Goal: Navigation & Orientation: Find specific page/section

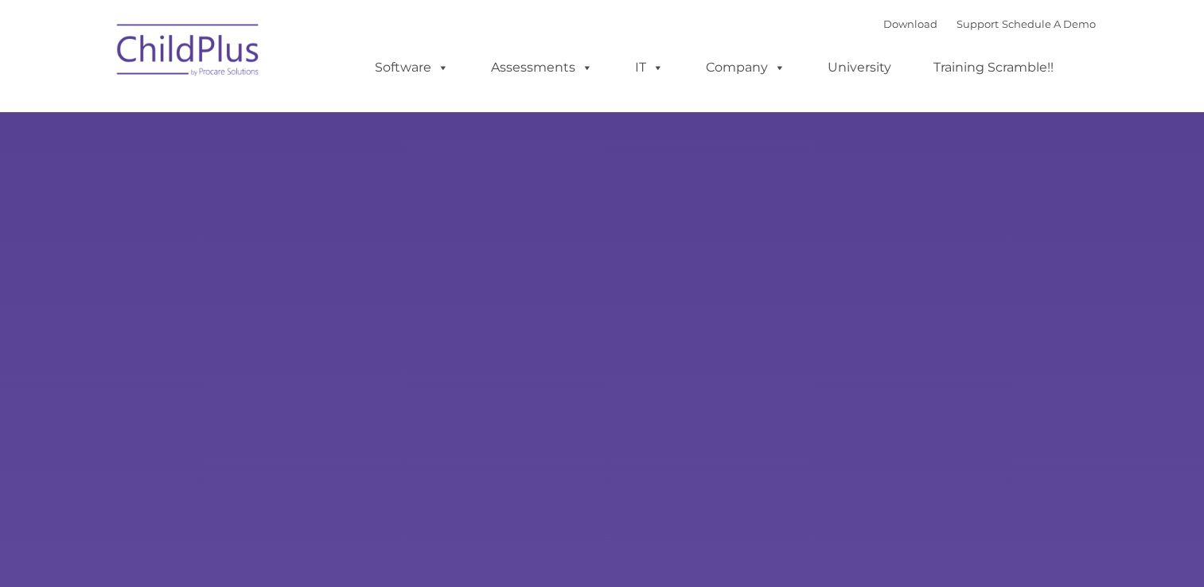
type input ""
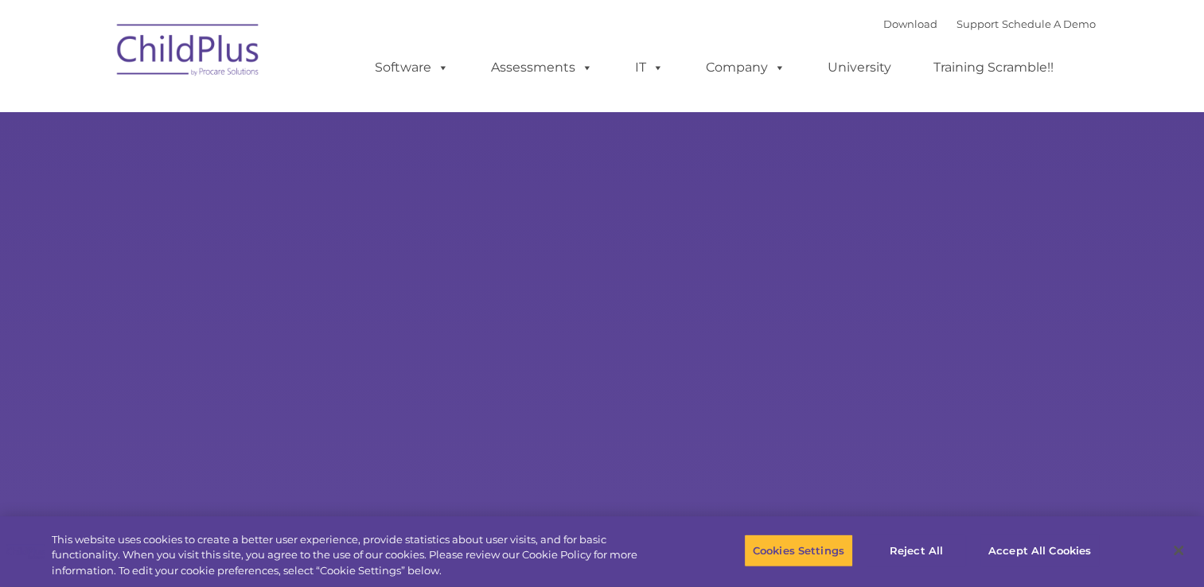
select select "MEDIUM"
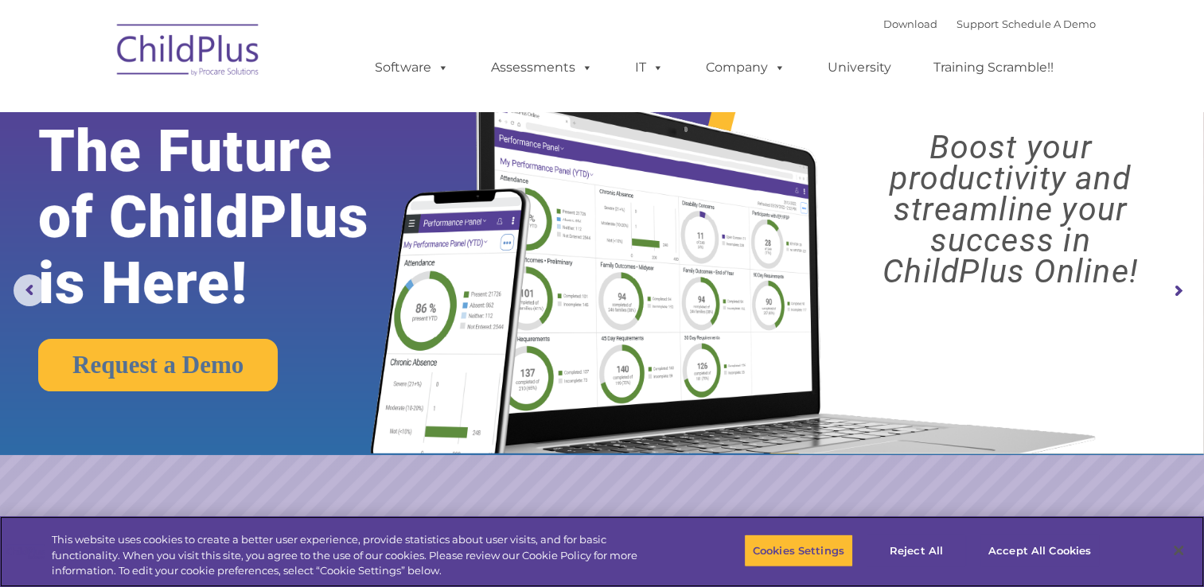
scroll to position [21, 0]
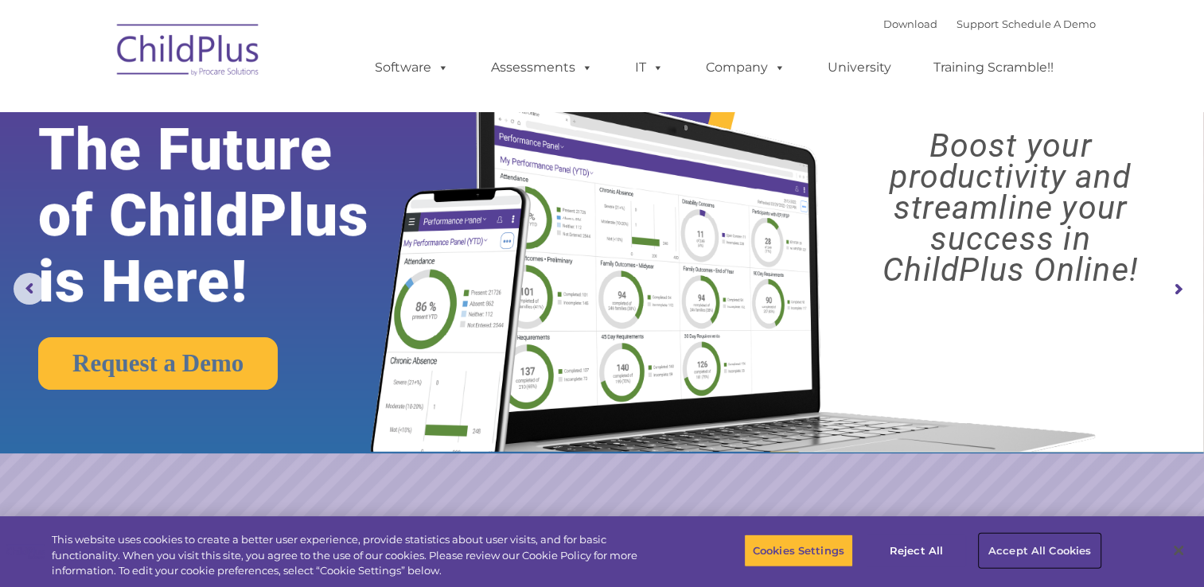
click at [1044, 549] on button "Accept All Cookies" at bounding box center [1040, 550] width 120 height 33
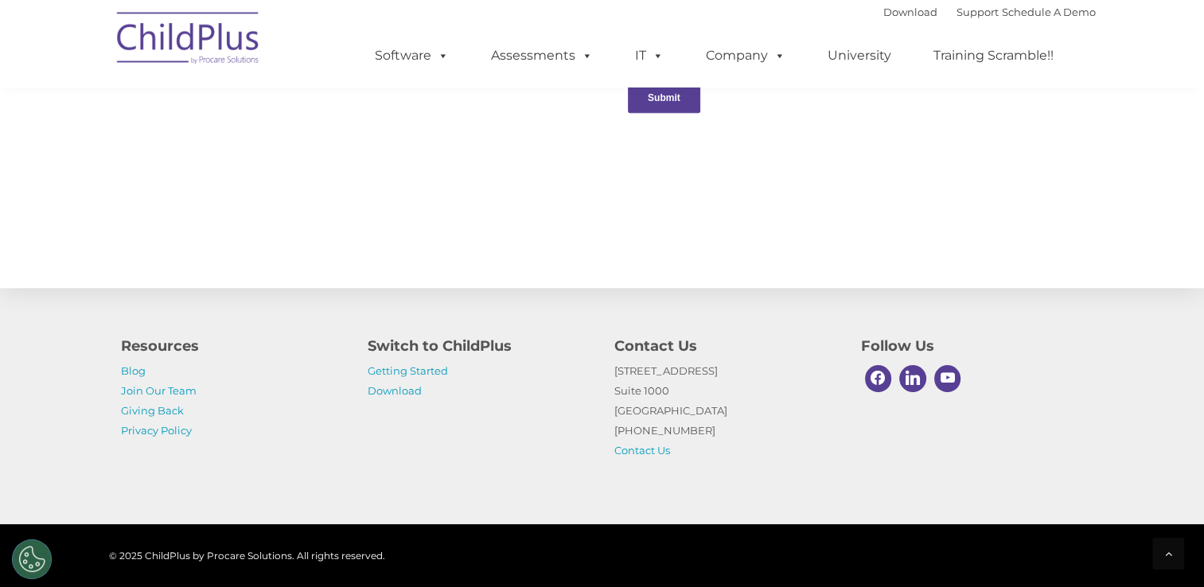
scroll to position [1755, 0]
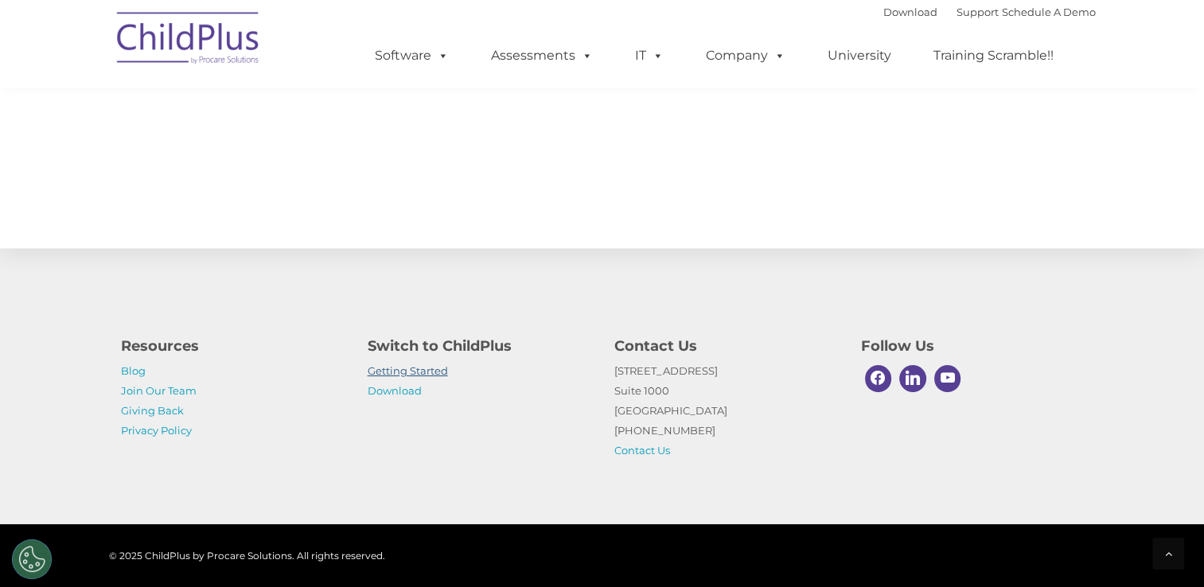
click at [428, 372] on link "Getting Started" at bounding box center [408, 370] width 80 height 13
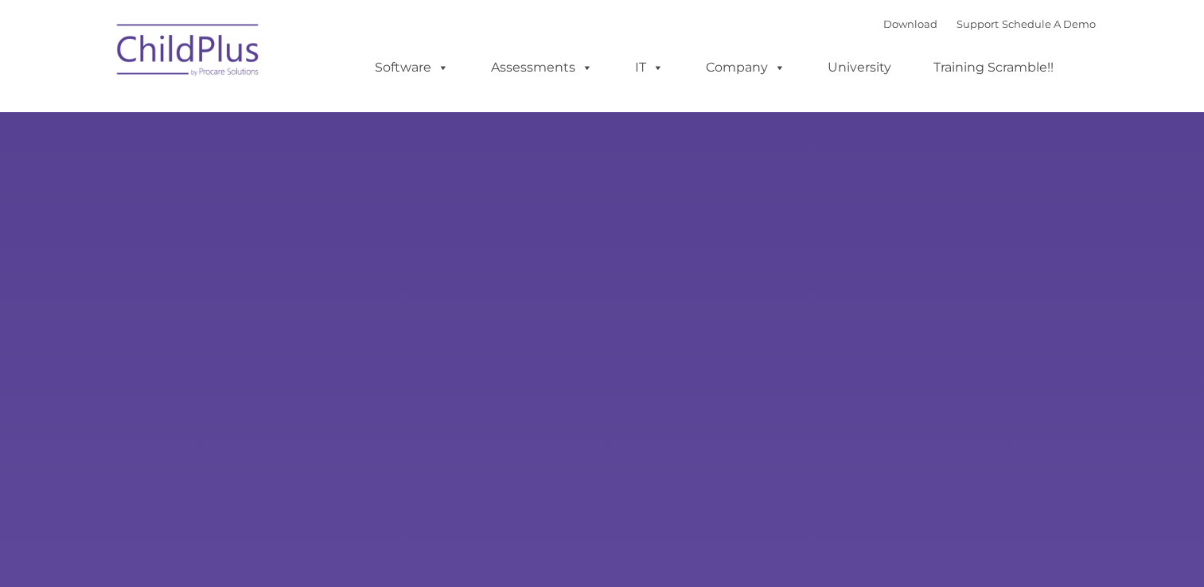
type input ""
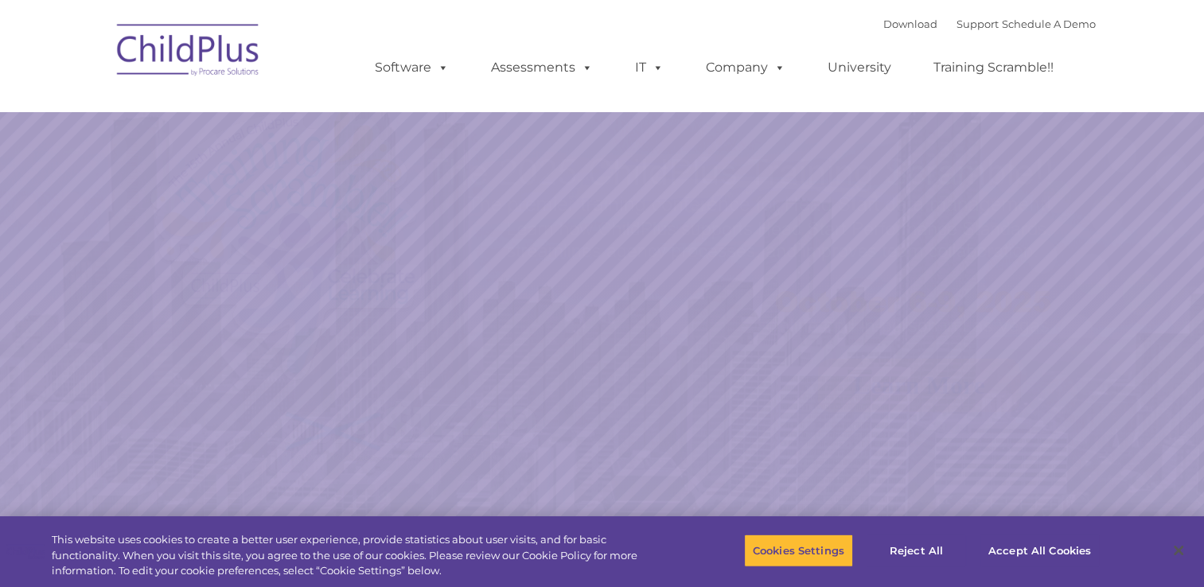
select select "MEDIUM"
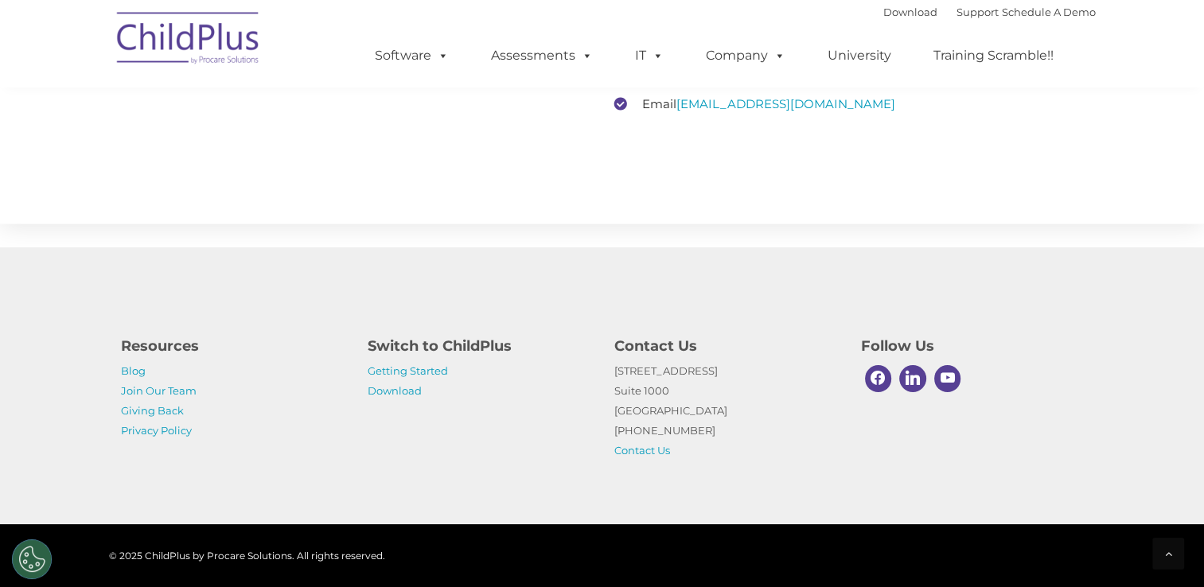
scroll to position [2504, 0]
click at [165, 394] on link "Join Our Team" at bounding box center [159, 390] width 76 height 13
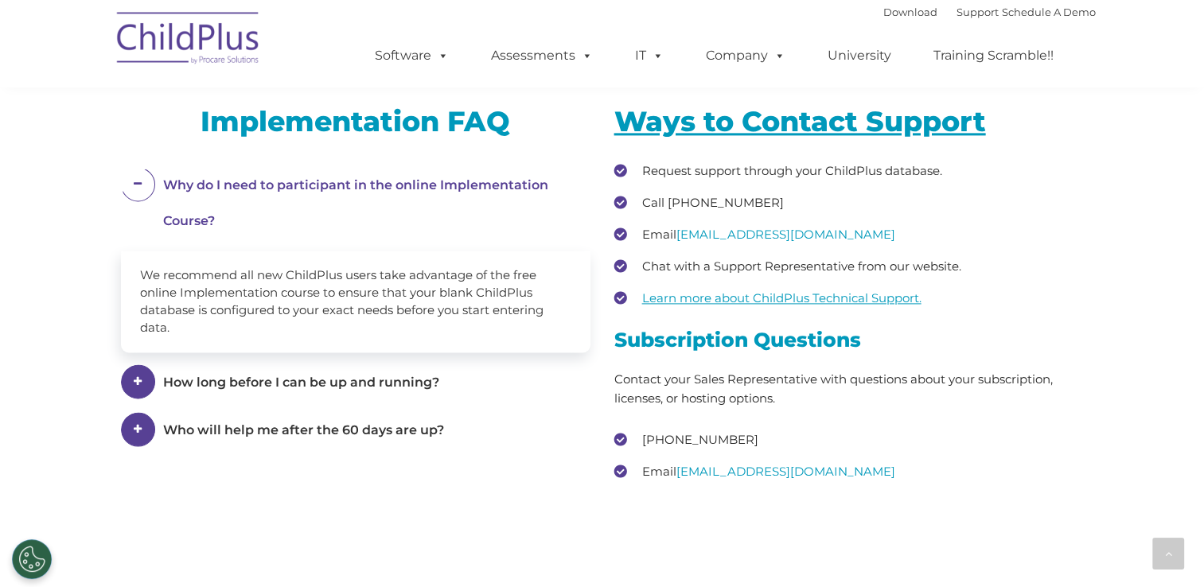
scroll to position [2122, 0]
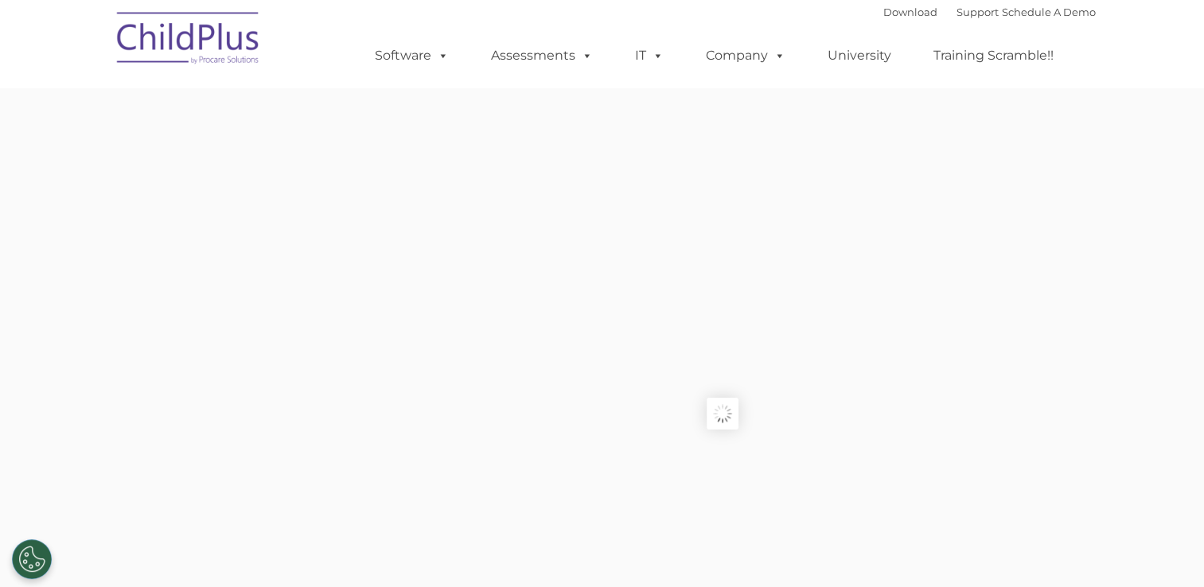
type input ""
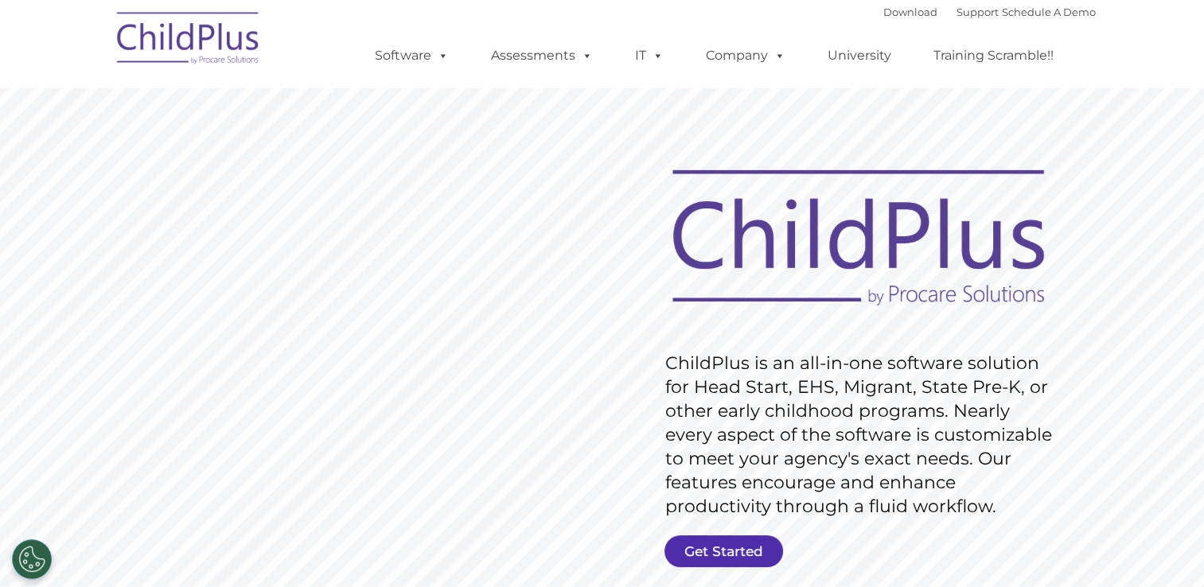
click at [697, 555] on link "Get Started" at bounding box center [723, 552] width 119 height 32
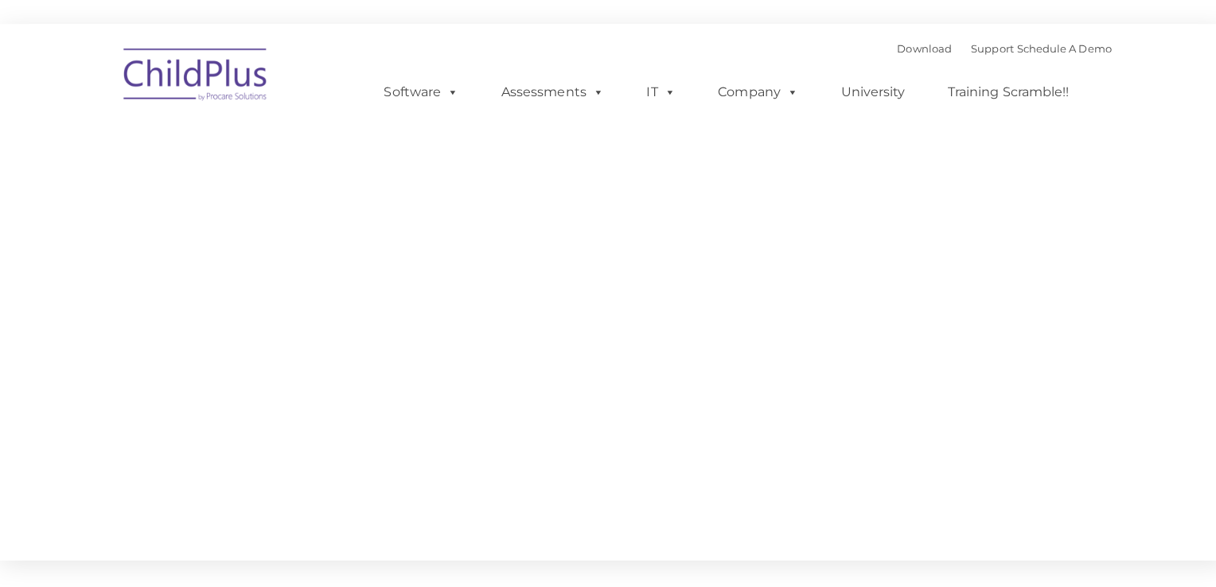
type input ""
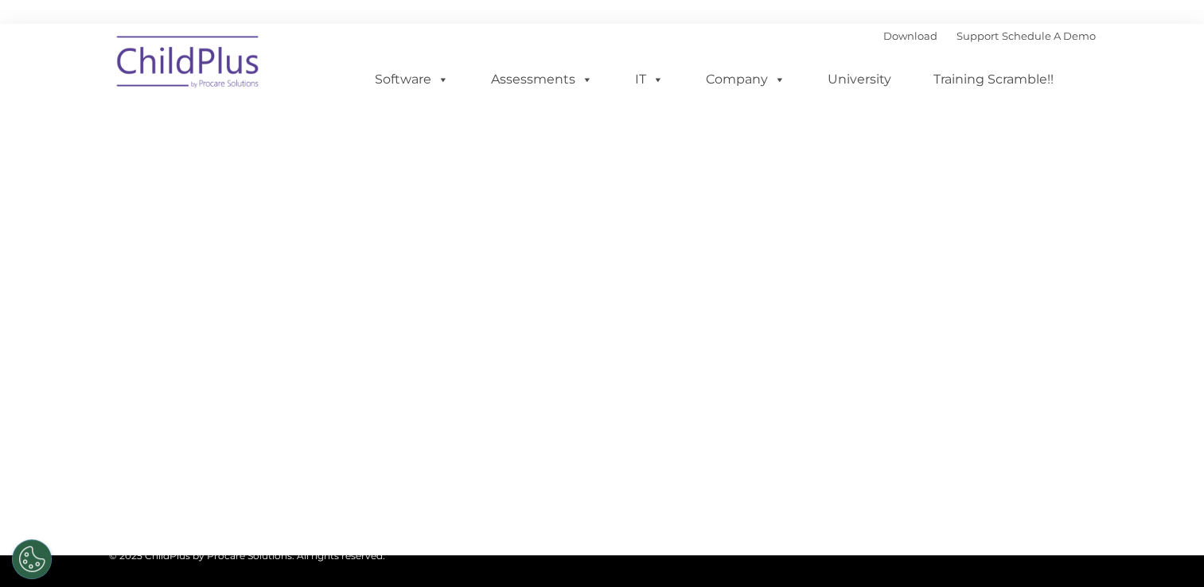
select select "MEDIUM"
